Goal: Find contact information: Obtain details needed to contact an individual or organization

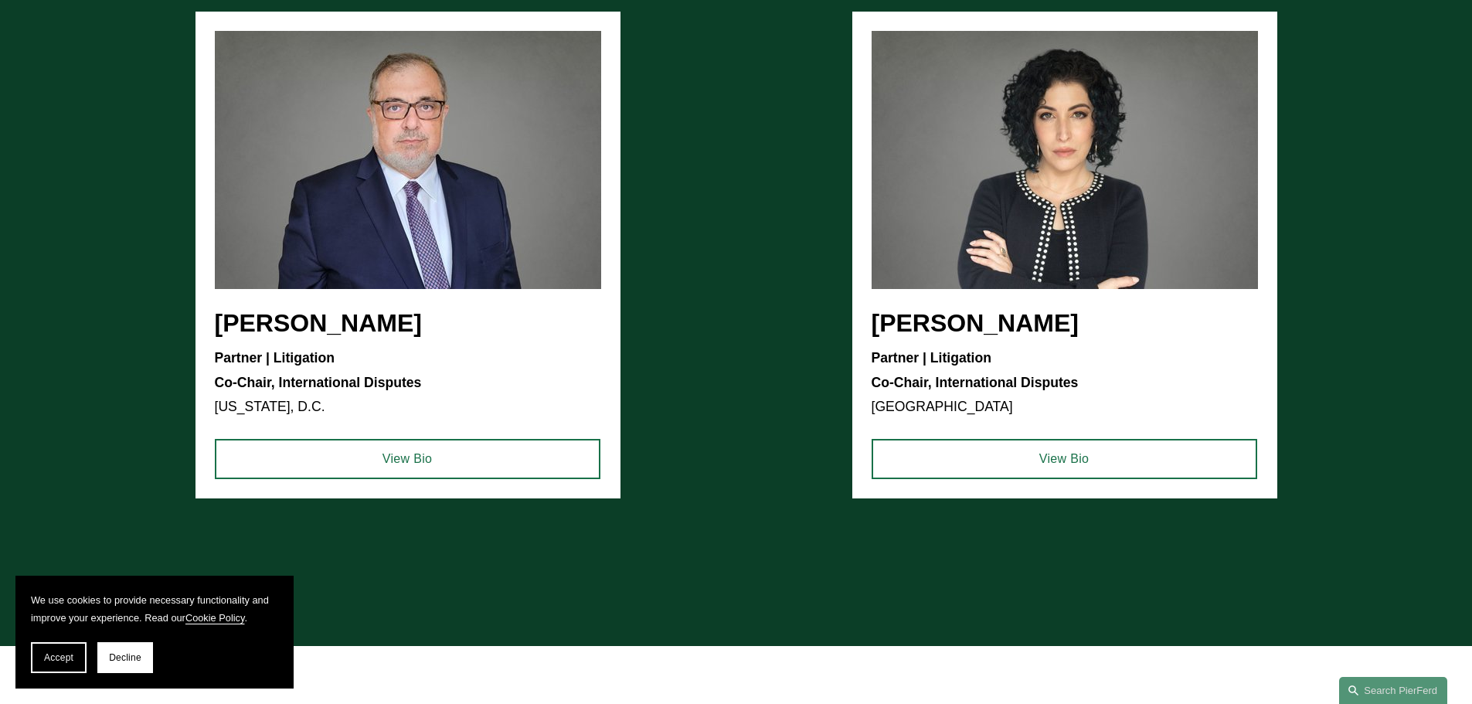
scroll to position [2142, 0]
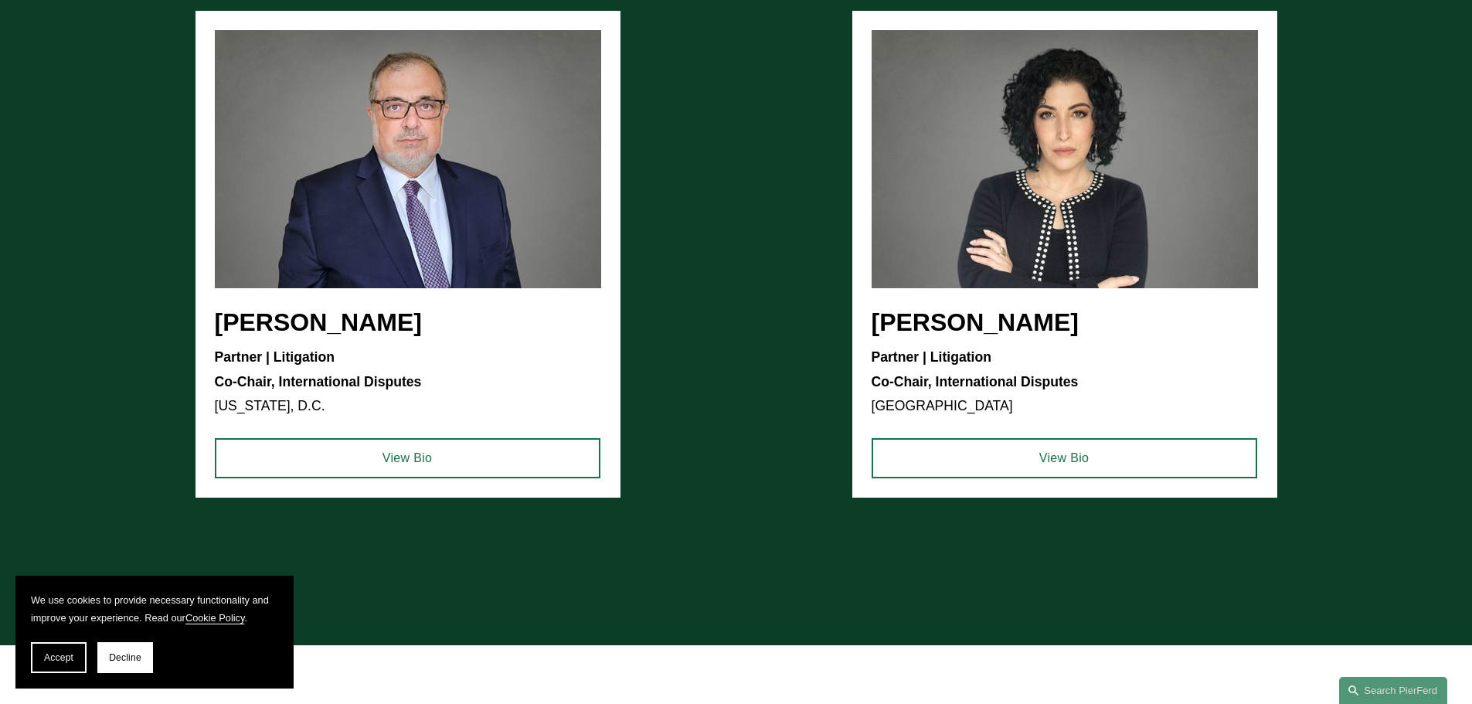
click at [340, 313] on ul "[PERSON_NAME] Partner | Litigation Co-Chair, International Disputes [US_STATE],…" at bounding box center [736, 254] width 1082 height 487
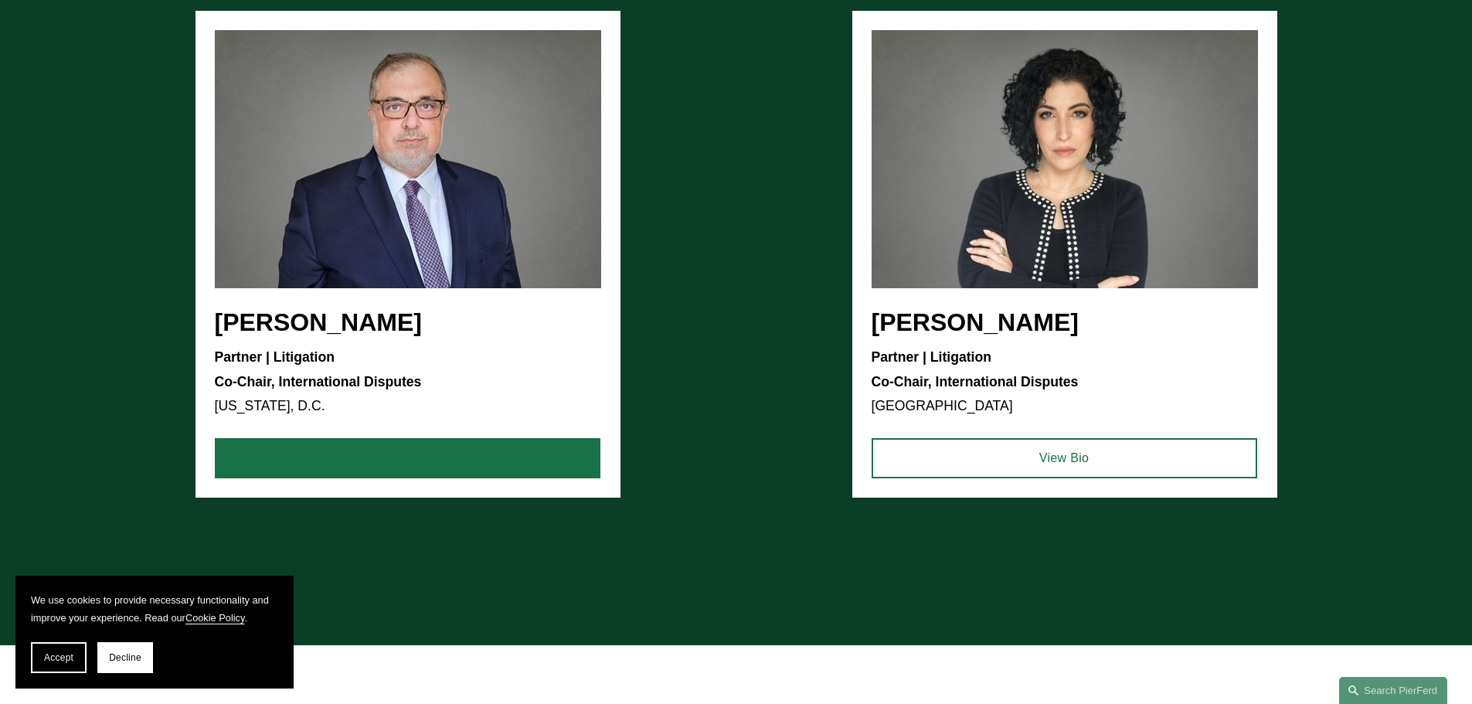
click at [387, 445] on link "View Bio" at bounding box center [408, 458] width 386 height 40
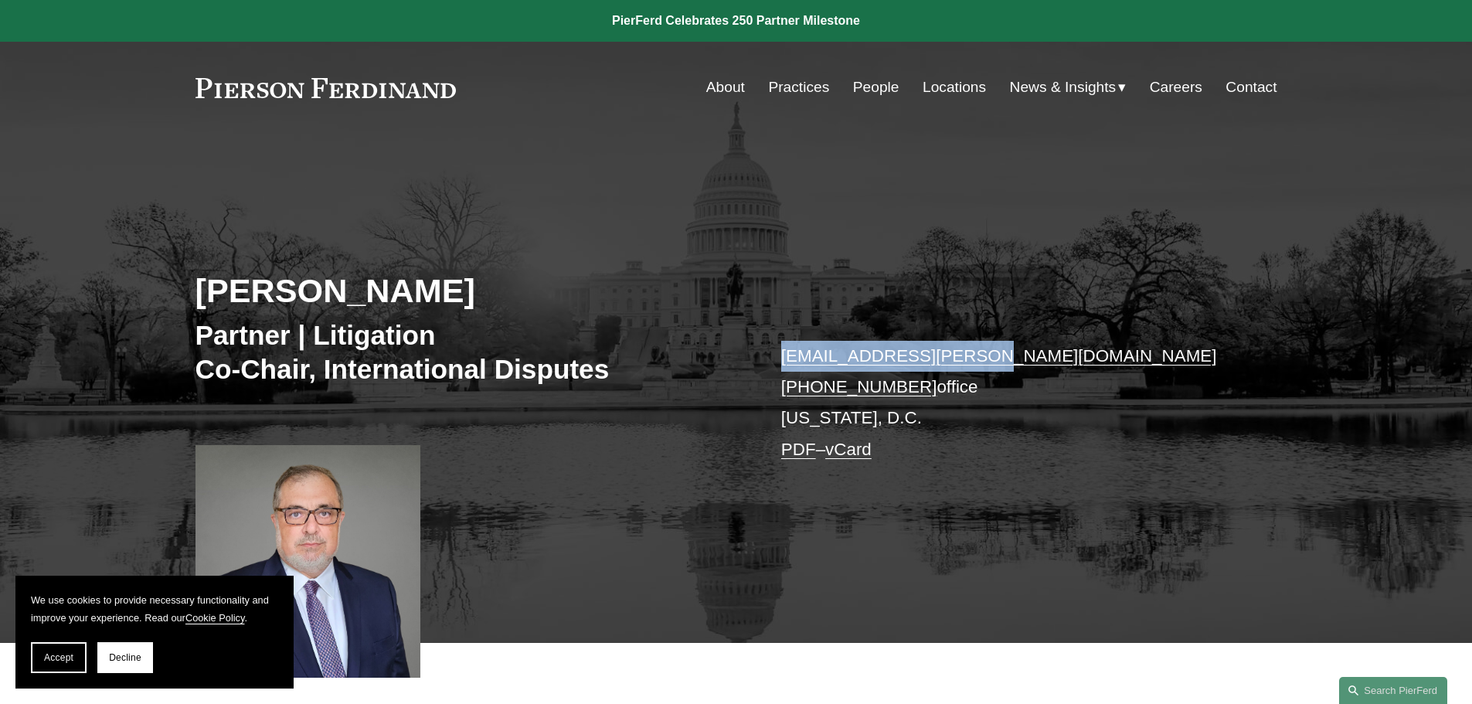
copy link "gene.burd@pierferd.com"
drag, startPoint x: 994, startPoint y: 355, endPoint x: 771, endPoint y: 358, distance: 223.3
click at [771, 358] on div "Gene M. Burd Partner | Litigation Co-Chair, International Disputes gene.burd@pi…" at bounding box center [736, 410] width 1472 height 465
